Goal: Find specific page/section: Find specific page/section

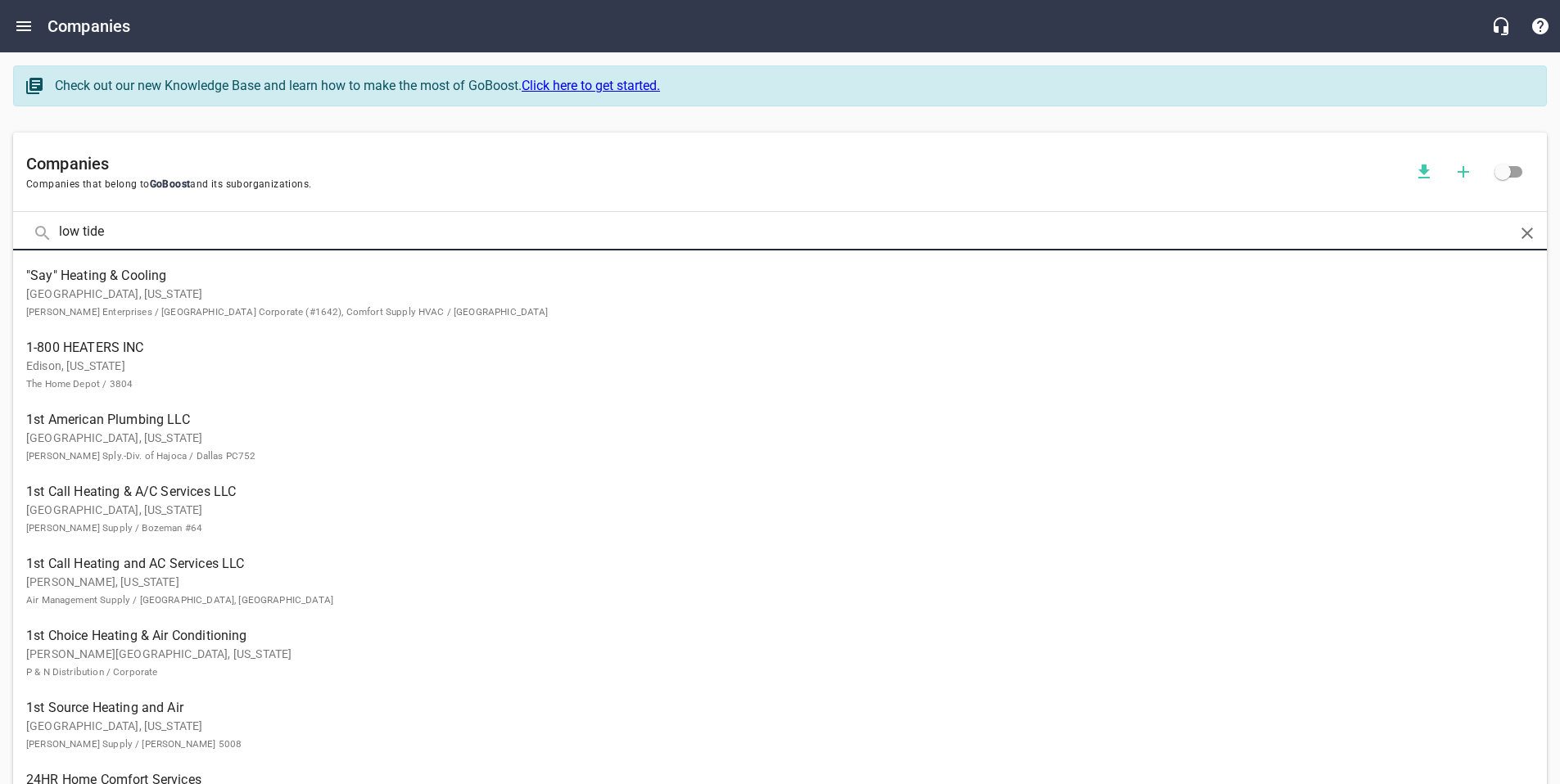
click button at bounding box center [0, 0] width 0 height 0
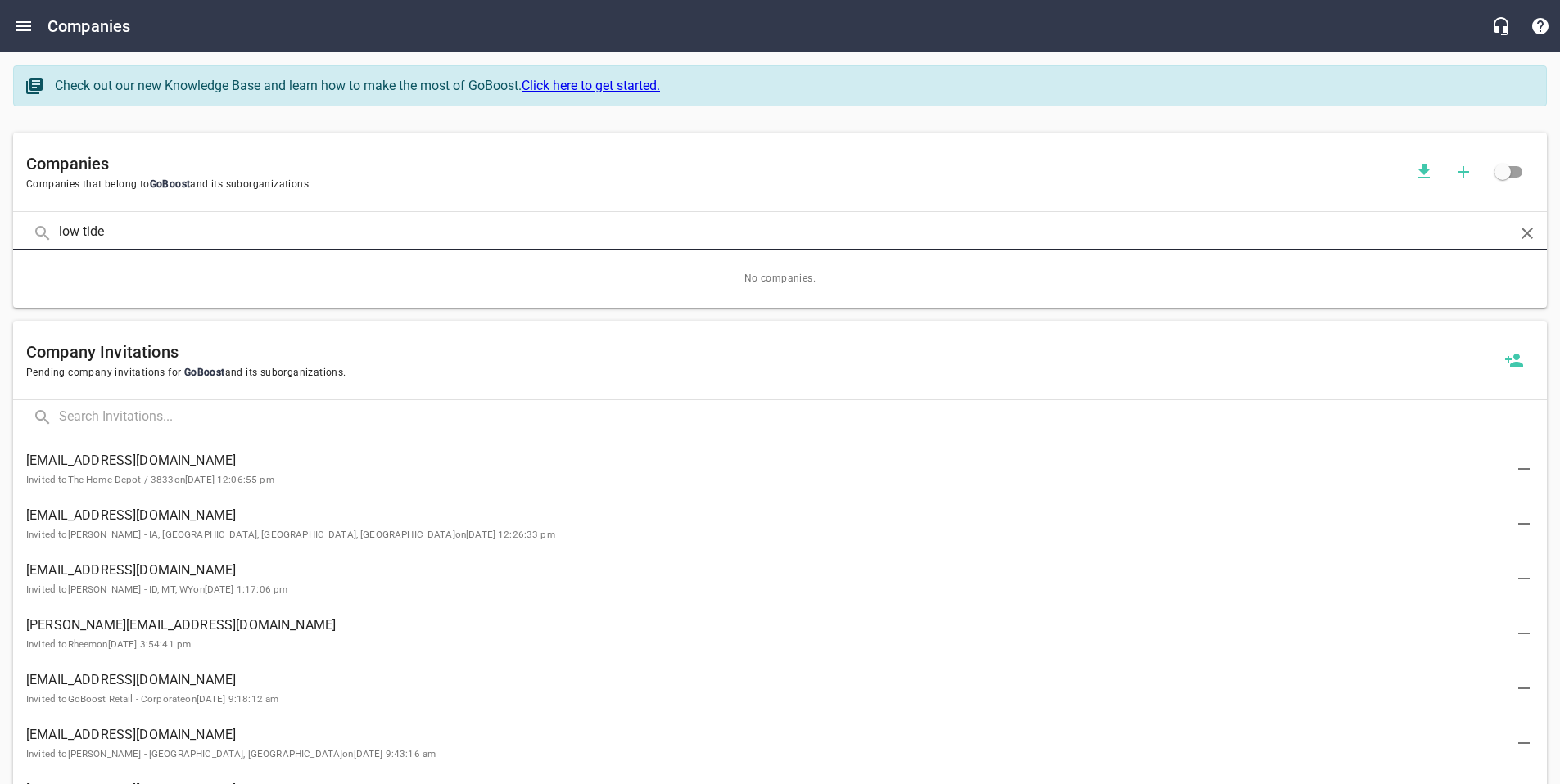
click at [135, 234] on input "low tide" at bounding box center [780, 233] width 1442 height 35
type input "lowtide"
click button at bounding box center [0, 0] width 0 height 0
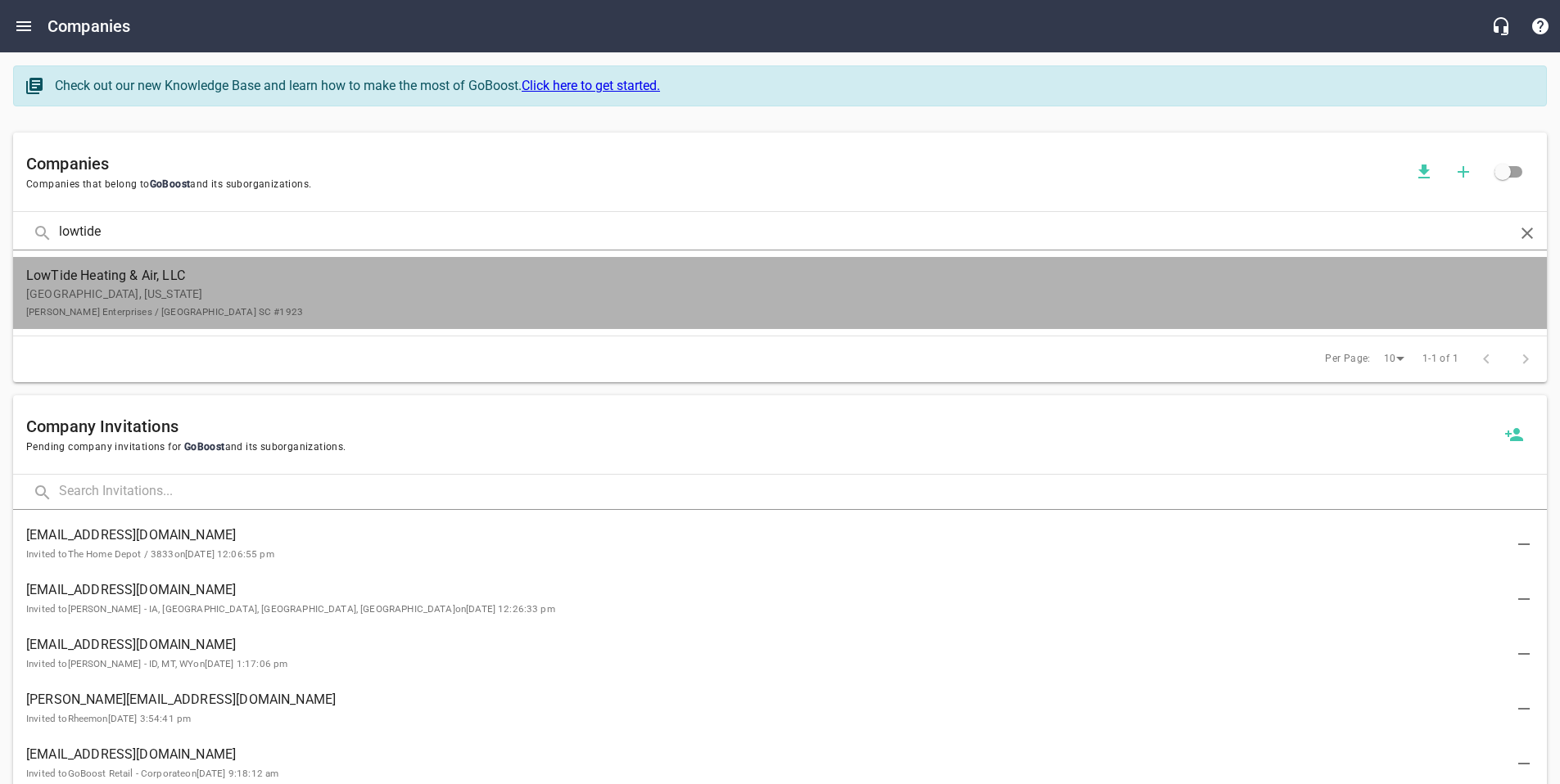
click at [136, 297] on p "[GEOGRAPHIC_DATA], [US_STATE] [PERSON_NAME] Enterprises / [GEOGRAPHIC_DATA] [GE…" at bounding box center [767, 303] width 1482 height 34
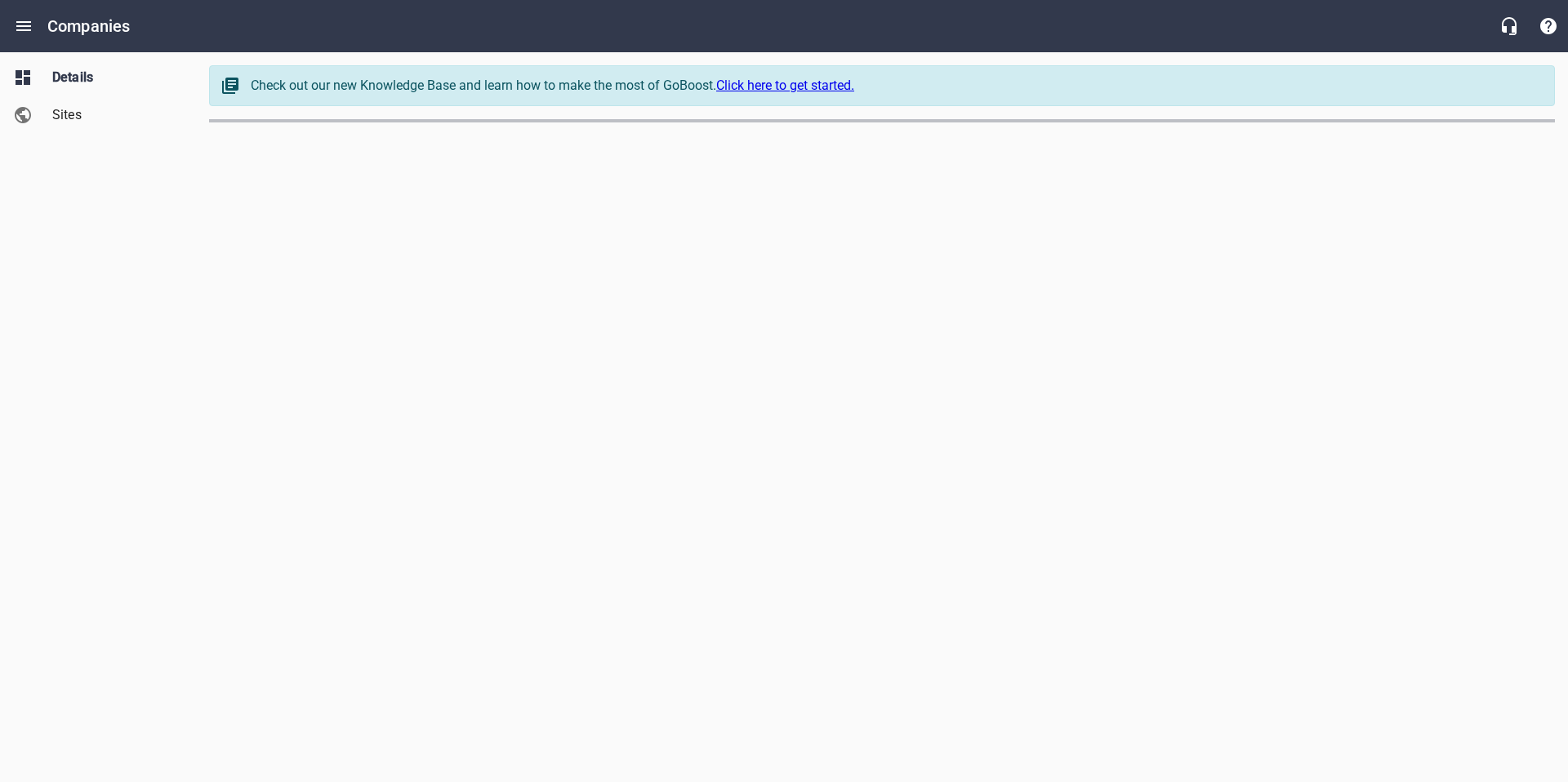
select select "[US_STATE]"
select select "48"
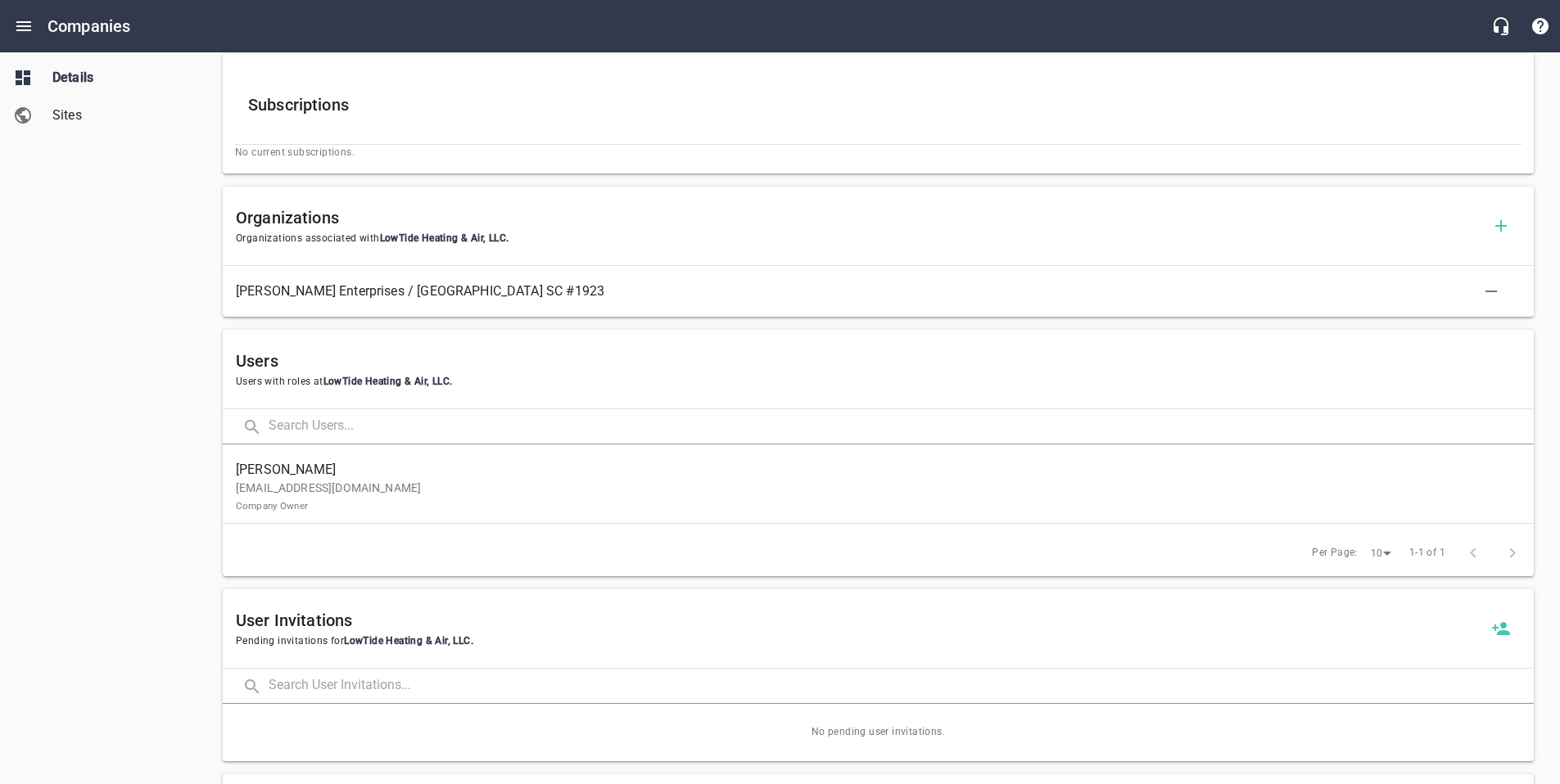
scroll to position [661, 0]
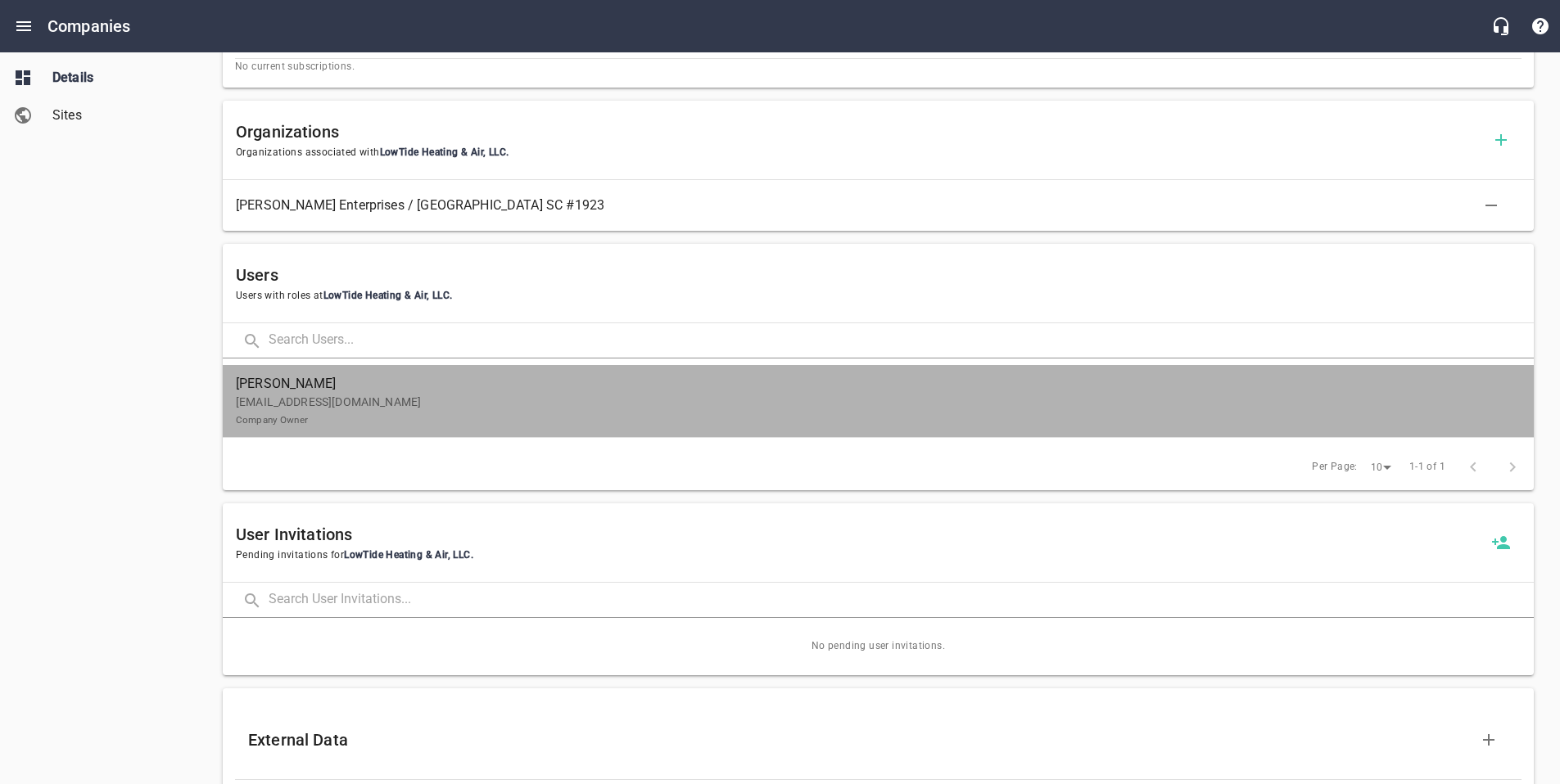
click at [650, 410] on p "[EMAIL_ADDRESS][DOMAIN_NAME] Company Owner" at bounding box center [872, 410] width 1271 height 34
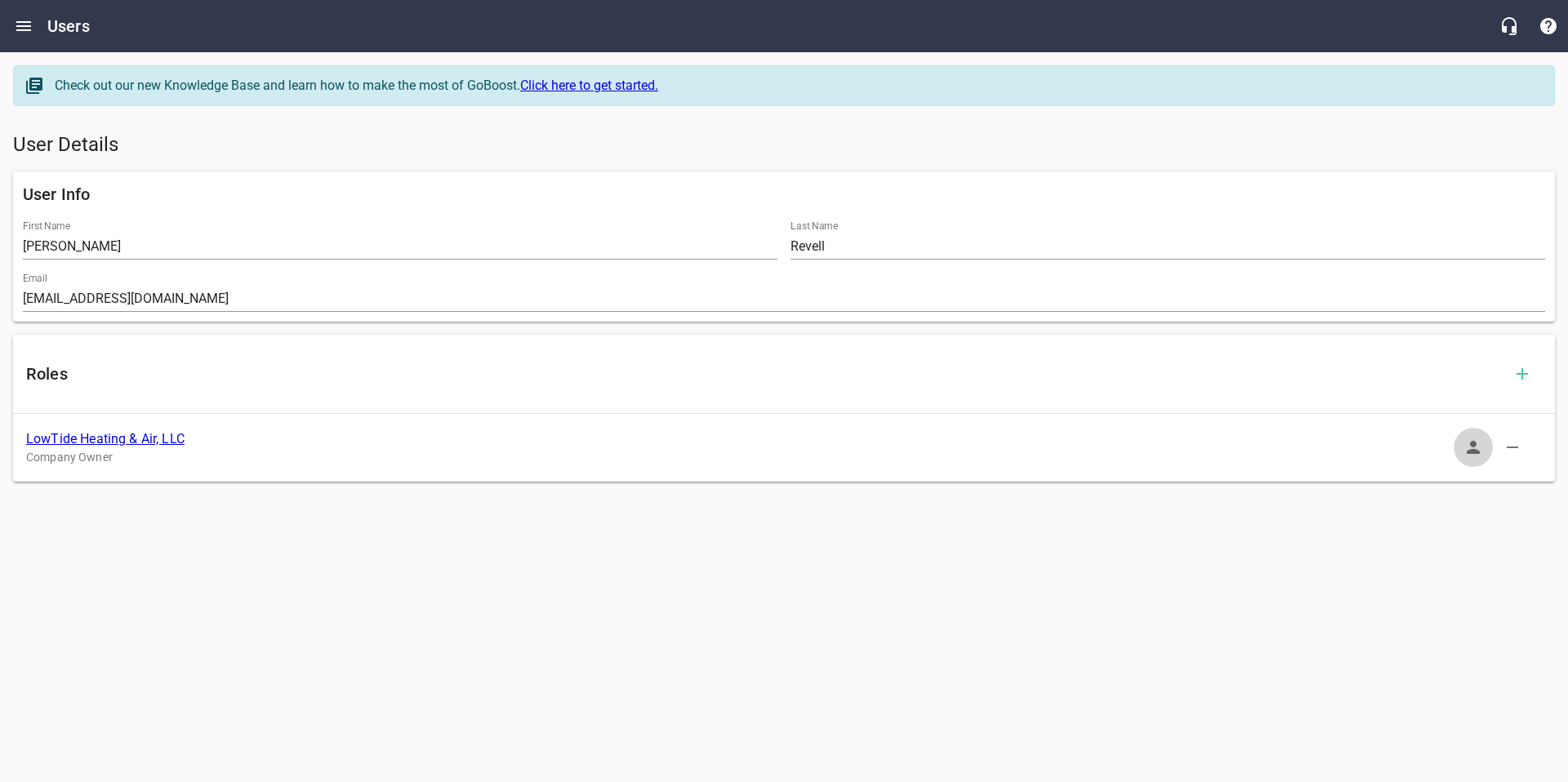
click at [1477, 436] on button "button" at bounding box center [1473, 447] width 40 height 39
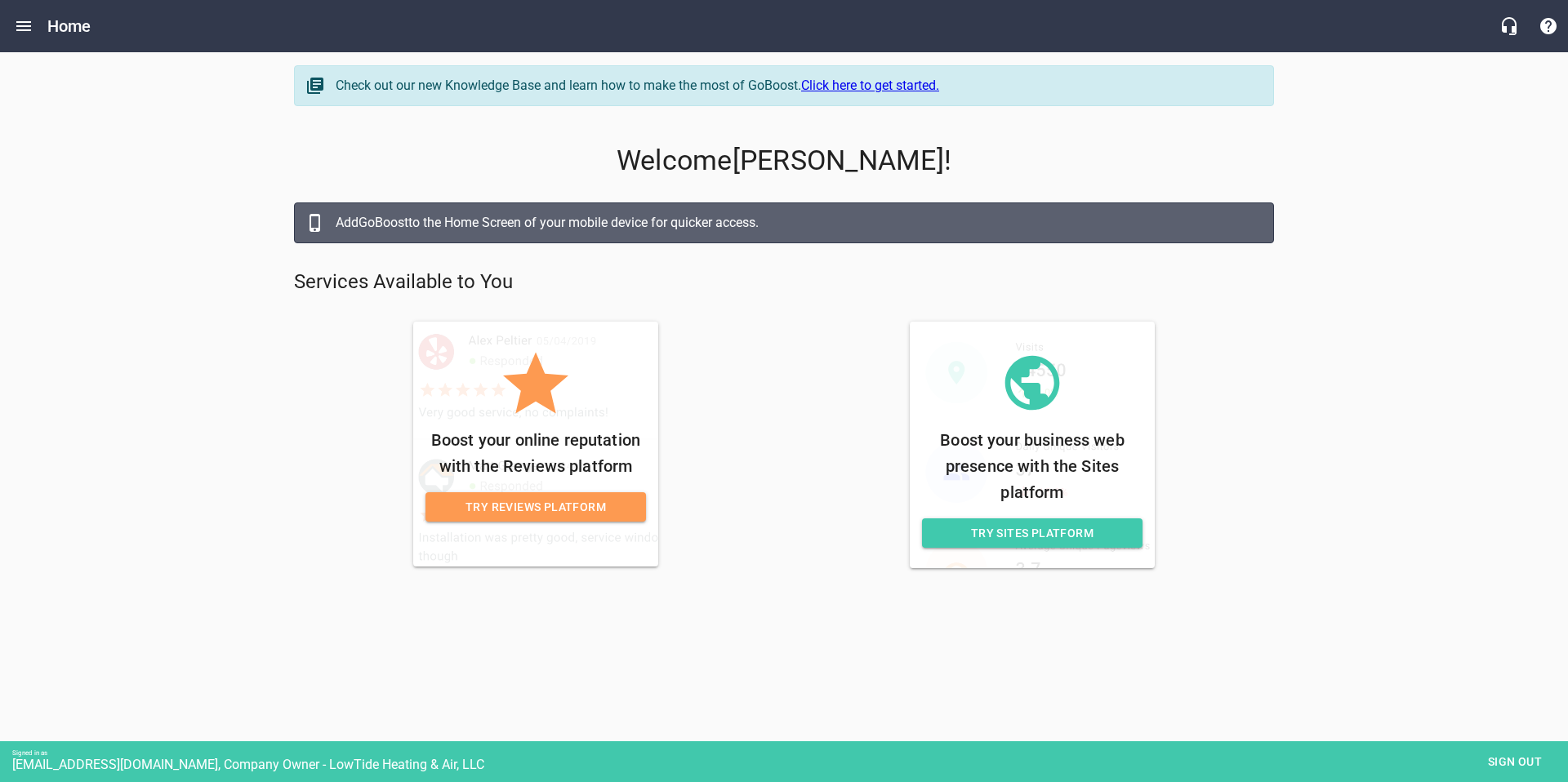
click at [964, 539] on span "Try Sites Platform" at bounding box center [1032, 533] width 194 height 20
